Goal: Task Accomplishment & Management: Use online tool/utility

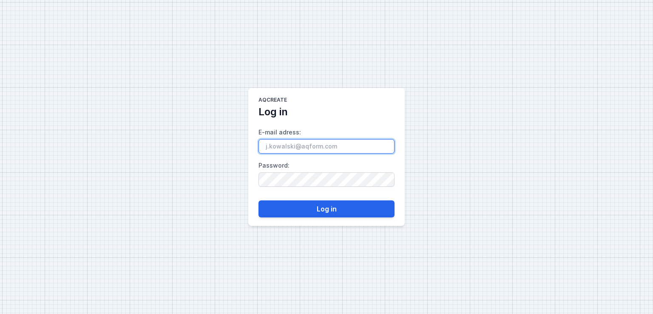
click at [298, 149] on input "E-mail adress :" at bounding box center [327, 146] width 136 height 14
type input "[EMAIL_ADDRESS][DOMAIN_NAME]"
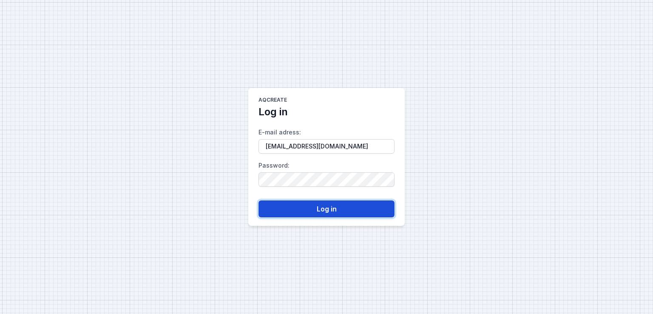
click at [305, 206] on button "Log in" at bounding box center [327, 208] width 136 height 17
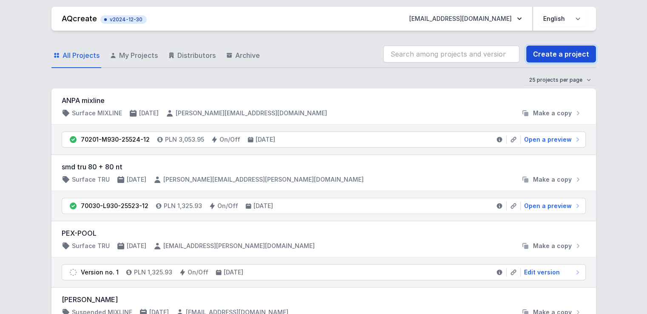
click at [560, 52] on link "Create a project" at bounding box center [561, 54] width 70 height 17
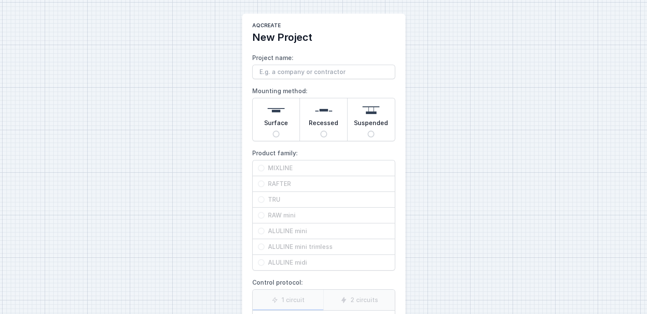
click at [276, 123] on span "Surface" at bounding box center [276, 125] width 24 height 12
click at [276, 131] on input "Surface" at bounding box center [276, 134] width 7 height 7
radio input "true"
click at [269, 197] on span "TRU" at bounding box center [327, 199] width 125 height 9
click at [265, 197] on input "TRU" at bounding box center [261, 199] width 7 height 7
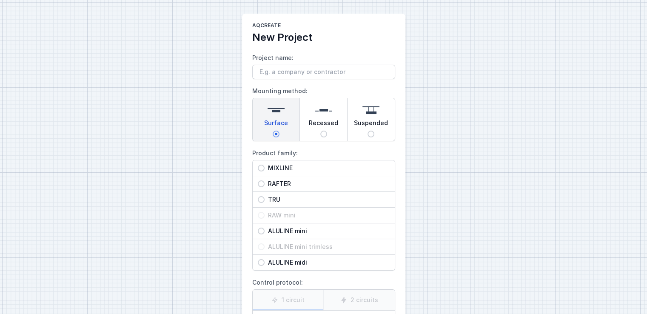
radio input "true"
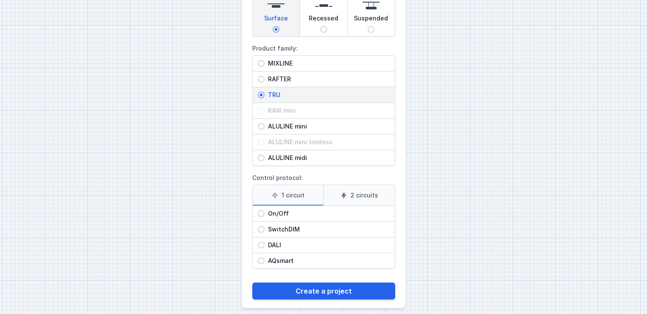
scroll to position [108, 0]
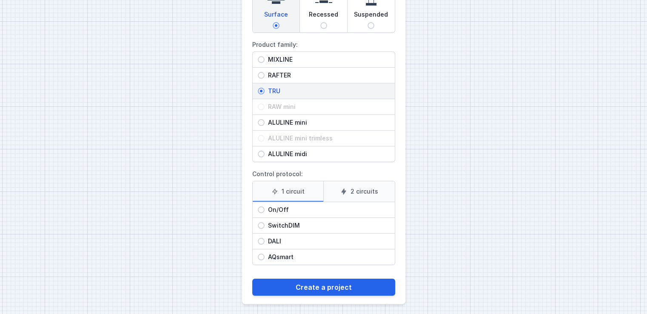
click at [288, 211] on span "On/Off" at bounding box center [327, 209] width 125 height 9
click at [265, 211] on input "On/Off" at bounding box center [261, 209] width 7 height 7
radio input "true"
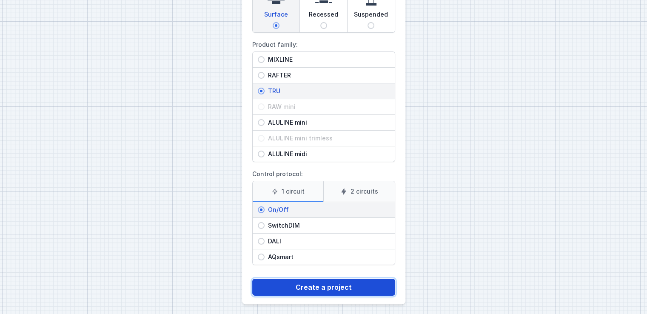
click at [294, 288] on button "Create a project" at bounding box center [323, 287] width 143 height 17
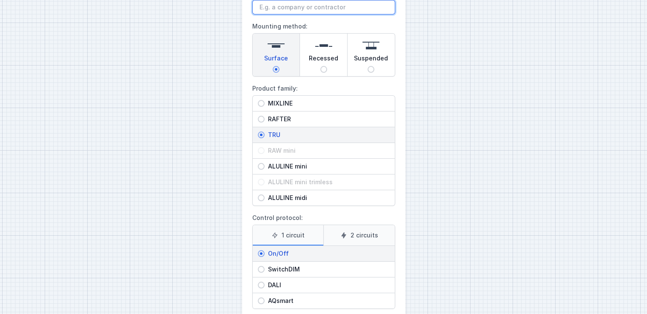
scroll to position [0, 0]
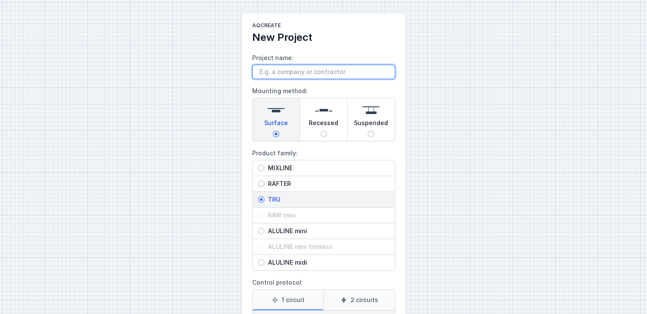
click at [312, 71] on input "Project name:" at bounding box center [323, 72] width 143 height 14
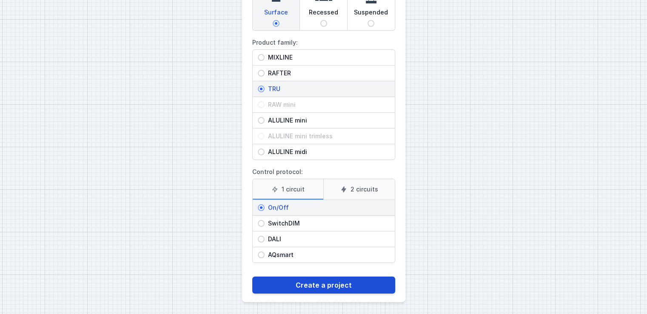
type input "kine"
click at [309, 288] on button "Create a project" at bounding box center [323, 284] width 143 height 17
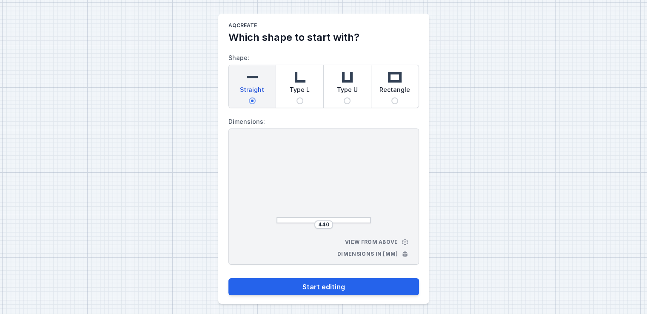
click at [312, 96] on div "Type L" at bounding box center [299, 86] width 47 height 43
click at [303, 97] on input "Type L" at bounding box center [299, 100] width 7 height 7
radio input "true"
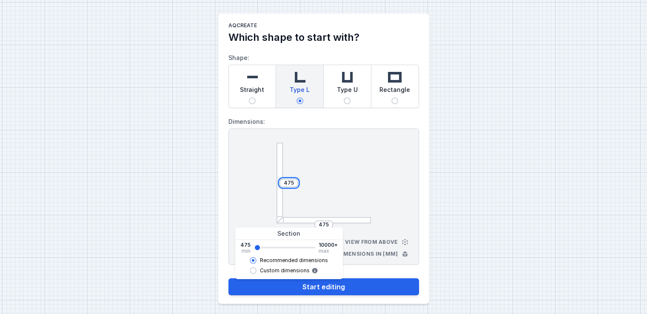
drag, startPoint x: 293, startPoint y: 182, endPoint x: 246, endPoint y: 178, distance: 47.4
click at [246, 178] on div "475 475 View from above Dimensions in [mm]" at bounding box center [323, 196] width 191 height 136
type input "6079"
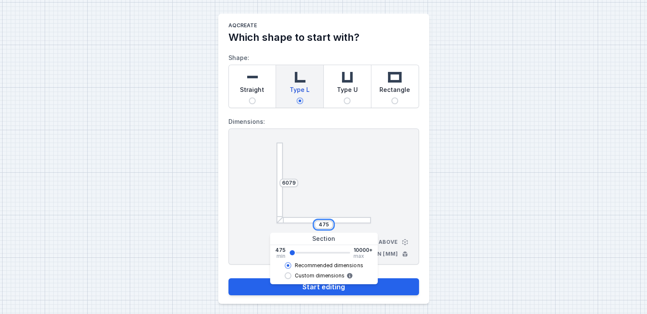
drag, startPoint x: 329, startPoint y: 223, endPoint x: 297, endPoint y: 224, distance: 32.3
click at [297, 224] on div "475" at bounding box center [323, 224] width 94 height 9
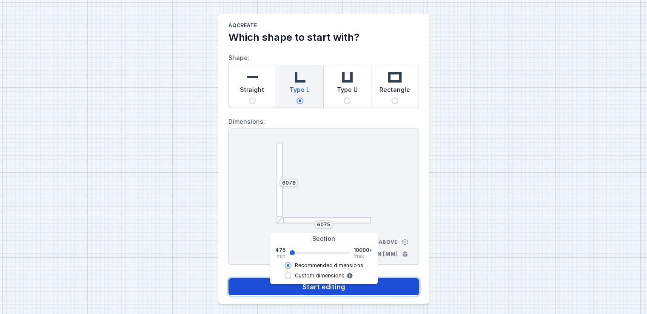
type input "6079"
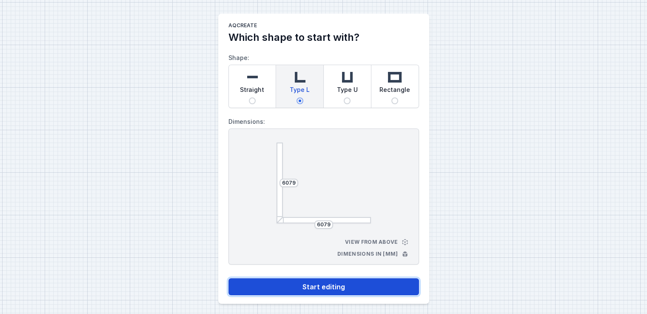
click at [260, 284] on button "Start editing" at bounding box center [323, 286] width 191 height 17
select select "M"
select select "3000"
select select "opal"
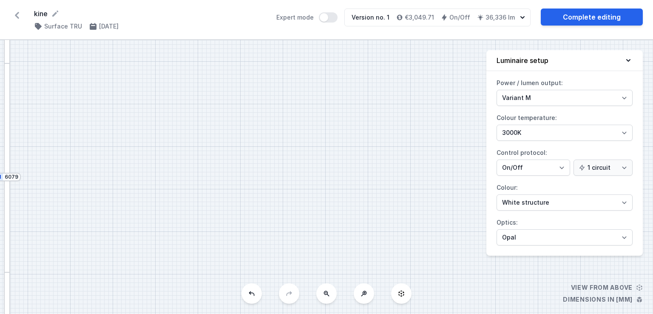
click at [332, 297] on button at bounding box center [326, 293] width 20 height 20
click at [332, 297] on div "S2 6079 S1 6079" at bounding box center [326, 177] width 653 height 274
drag, startPoint x: 253, startPoint y: 257, endPoint x: 158, endPoint y: -35, distance: 307.9
click at [158, 0] on html "kine ( 11319 /v 1 ) Surface TRU [DATE] Expert mode Version no. 1 €3,049.71 On/O…" at bounding box center [326, 157] width 653 height 314
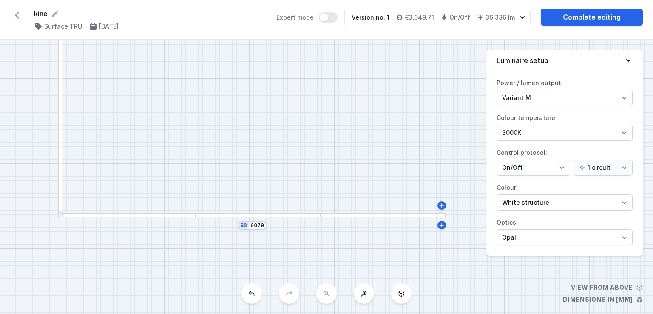
drag, startPoint x: 374, startPoint y: 127, endPoint x: 351, endPoint y: 139, distance: 26.1
click at [351, 139] on div "S2 6079 S1 6079" at bounding box center [326, 177] width 653 height 274
drag, startPoint x: 182, startPoint y: 170, endPoint x: 225, endPoint y: 202, distance: 53.8
click at [225, 202] on div "S2 6079 S1 6079" at bounding box center [326, 177] width 653 height 274
drag, startPoint x: 181, startPoint y: 83, endPoint x: 245, endPoint y: 231, distance: 160.6
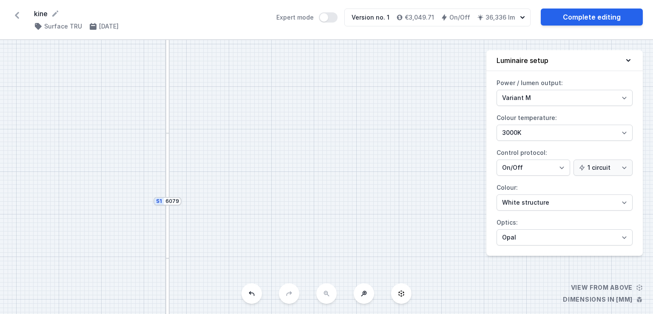
click at [245, 231] on div "S2 6079 S1 6079" at bounding box center [326, 177] width 653 height 274
drag, startPoint x: 286, startPoint y: 119, endPoint x: 150, endPoint y: -33, distance: 203.3
click at [150, 0] on html "kine ( 11319 /v 1 ) Surface TRU [DATE] Expert mode Version no. 1 €3,049.71 On/O…" at bounding box center [326, 157] width 653 height 314
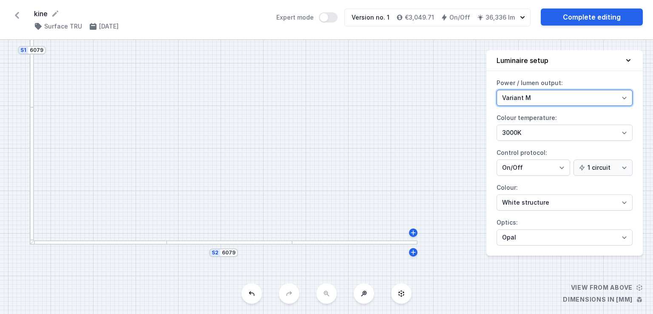
click at [536, 97] on select "Variant L Variant M" at bounding box center [565, 98] width 136 height 16
click at [497, 90] on select "Variant L Variant M" at bounding box center [565, 98] width 136 height 16
click at [384, 121] on div "S2 6079 S1 6079" at bounding box center [326, 177] width 653 height 274
click at [544, 99] on select "Variant L Variant M" at bounding box center [565, 98] width 136 height 16
click at [497, 90] on select "Variant L Variant M" at bounding box center [565, 98] width 136 height 16
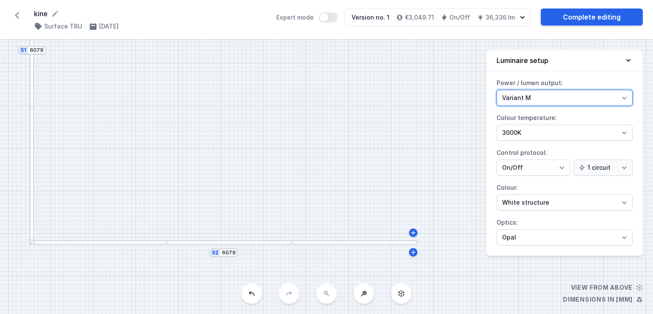
click at [537, 97] on select "Variant L Variant M" at bounding box center [565, 98] width 136 height 16
select select "L"
click at [497, 90] on select "Variant L Variant M" at bounding box center [565, 98] width 136 height 16
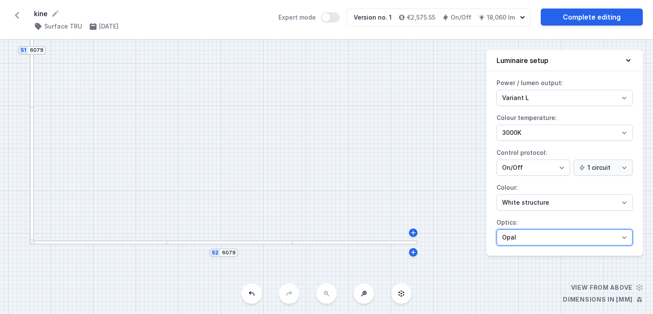
click at [520, 239] on select "Microprism Opal" at bounding box center [565, 237] width 136 height 16
click at [497, 229] on select "Microprism Opal" at bounding box center [565, 237] width 136 height 16
click at [541, 235] on select "Microprism Opal" at bounding box center [565, 237] width 136 height 16
select select "opal"
click at [497, 229] on select "Microprism Opal" at bounding box center [565, 237] width 136 height 16
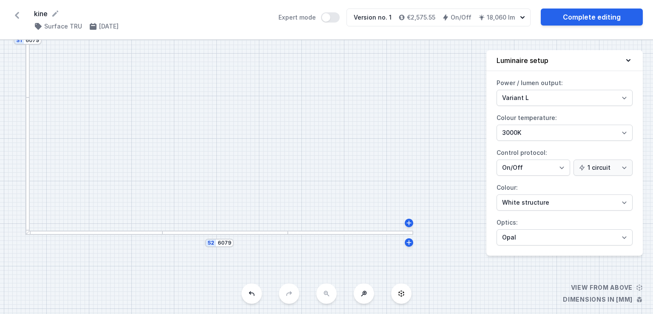
drag, startPoint x: 290, startPoint y: 126, endPoint x: 285, endPoint y: 116, distance: 10.8
click at [285, 116] on div "S2 6079 S1 6079" at bounding box center [326, 177] width 653 height 274
click at [586, 12] on link "Complete editing" at bounding box center [592, 17] width 102 height 17
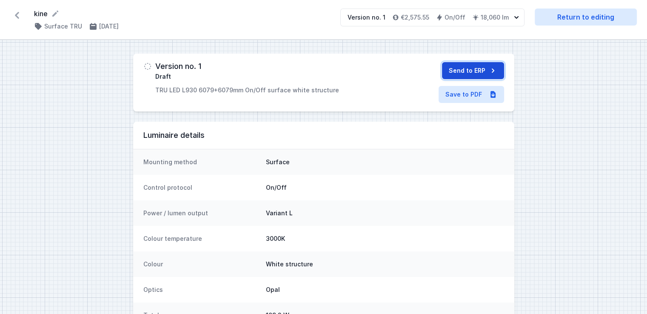
click at [466, 72] on button "Send to ERP" at bounding box center [473, 70] width 62 height 17
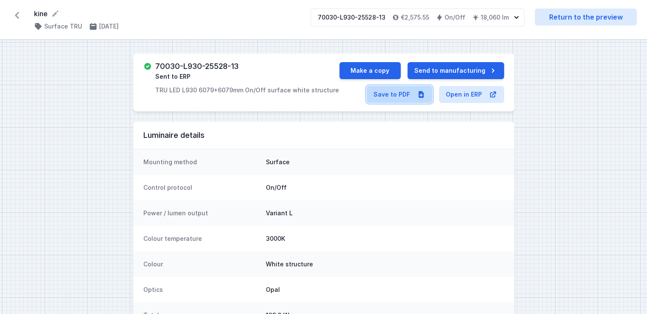
click at [398, 99] on link "Save to PDF" at bounding box center [399, 94] width 65 height 17
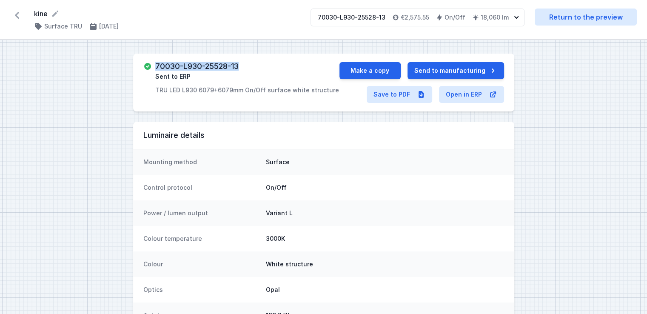
drag, startPoint x: 239, startPoint y: 65, endPoint x: 155, endPoint y: 61, distance: 84.3
click at [155, 61] on div "70030-L930-25528-13 Sent to ERP TRU LED L930 6079+6079mm On/Off surface white s…" at bounding box center [323, 83] width 381 height 58
copy h3 "70030-L930-25528-13"
click at [358, 73] on button "Make a copy" at bounding box center [369, 70] width 61 height 17
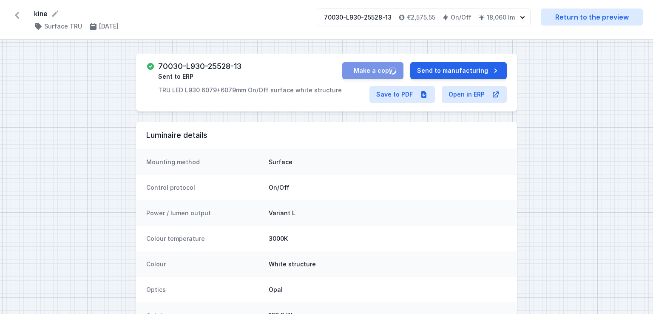
select select "3000"
select select "opal"
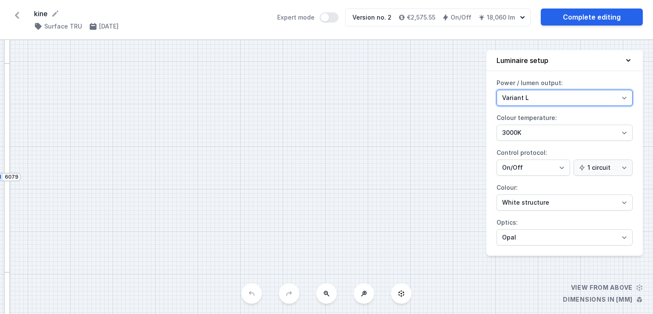
click at [567, 92] on select "Variant L Variant M" at bounding box center [565, 98] width 136 height 16
select select "M"
click at [497, 90] on select "Variant L Variant M" at bounding box center [565, 98] width 136 height 16
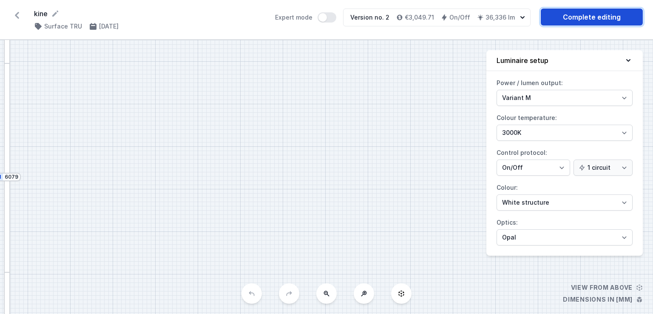
click at [584, 19] on link "Complete editing" at bounding box center [592, 17] width 102 height 17
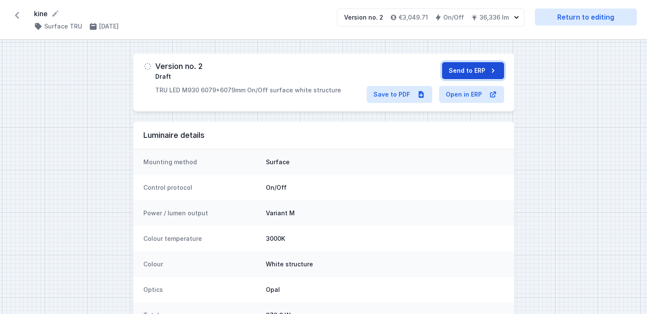
click at [457, 78] on button "Send to ERP" at bounding box center [473, 70] width 62 height 17
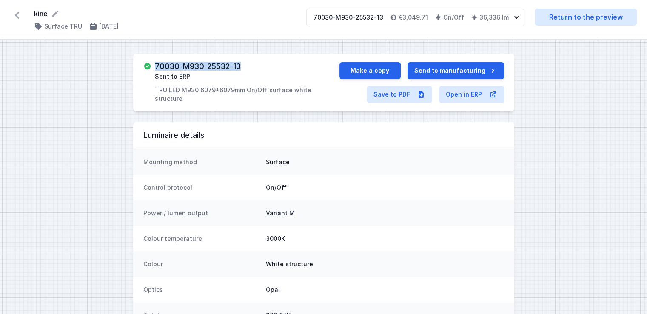
drag, startPoint x: 242, startPoint y: 68, endPoint x: 157, endPoint y: 67, distance: 84.6
click at [157, 67] on div "70030-M930-25532-13 Sent to ERP TRU LED M930 6079+6079mm On/Off surface white s…" at bounding box center [247, 82] width 184 height 41
copy h3 "70030-M930-25532-13"
click at [404, 97] on link "Save to PDF" at bounding box center [399, 94] width 65 height 17
click at [384, 68] on button "Make a copy" at bounding box center [369, 70] width 61 height 17
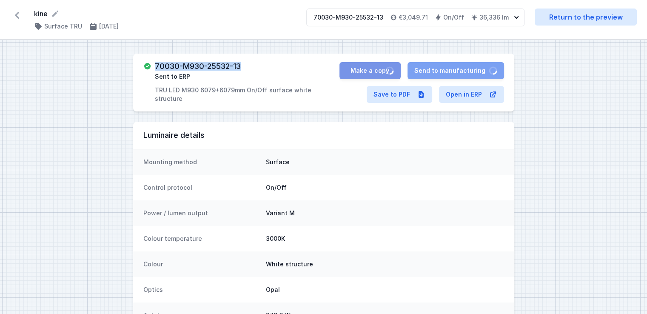
select select "M"
select select "3000"
select select "opal"
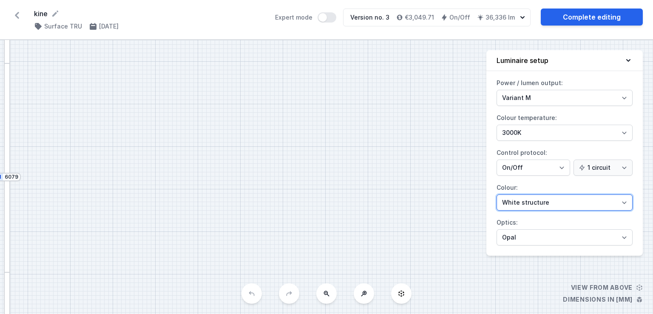
click at [530, 202] on select "White structure Black structure Gold structure Copper Gray Another colour (from…" at bounding box center [565, 202] width 136 height 16
select select "2"
click at [497, 194] on select "White structure Black structure Gold structure Copper Gray Another colour (from…" at bounding box center [565, 202] width 136 height 16
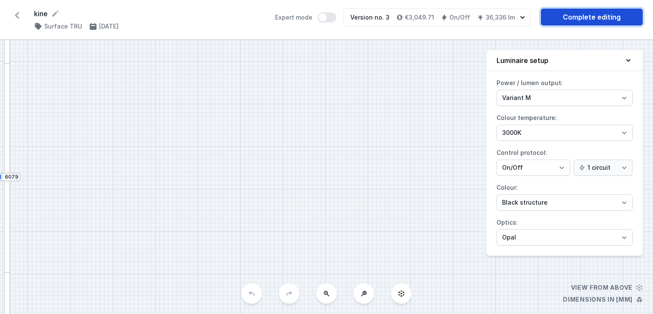
click at [607, 17] on link "Complete editing" at bounding box center [592, 17] width 102 height 17
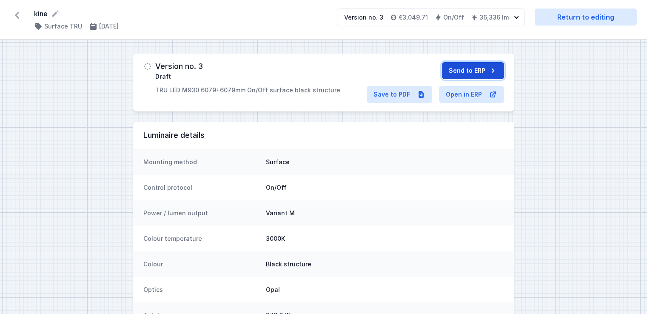
click at [486, 68] on button "Send to ERP" at bounding box center [473, 70] width 62 height 17
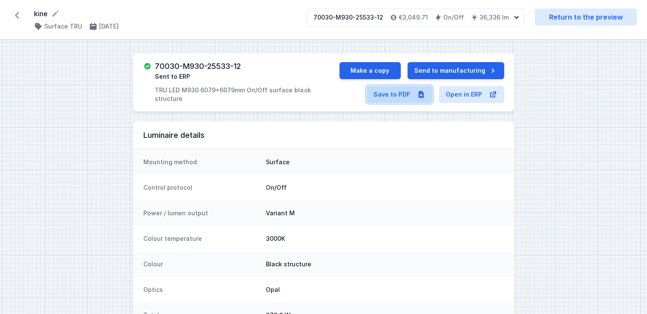
click at [378, 94] on link "Save to PDF" at bounding box center [399, 94] width 65 height 17
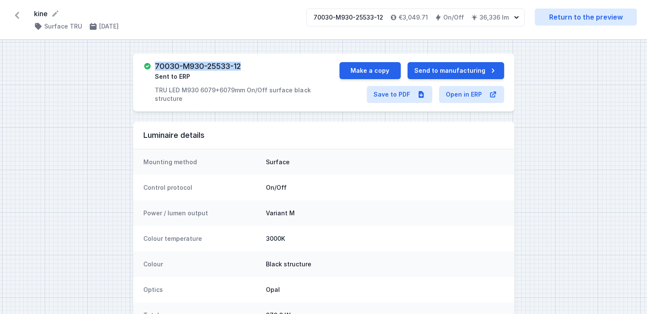
drag, startPoint x: 245, startPoint y: 67, endPoint x: 155, endPoint y: 60, distance: 90.4
click at [155, 60] on div "70030-M930-25533-12 Sent to ERP TRU LED M930 6079+6079mm On/Off surface black s…" at bounding box center [323, 83] width 381 height 58
copy h3 "70030-M930-25533-12"
